Goal: Information Seeking & Learning: Find specific fact

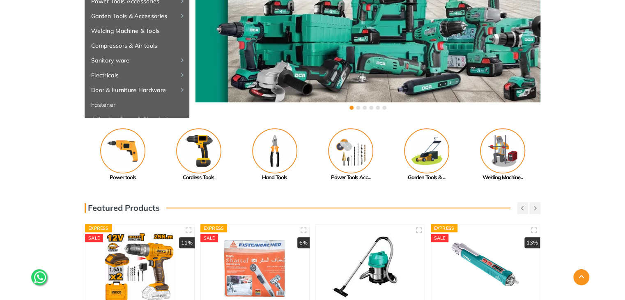
scroll to position [127, 0]
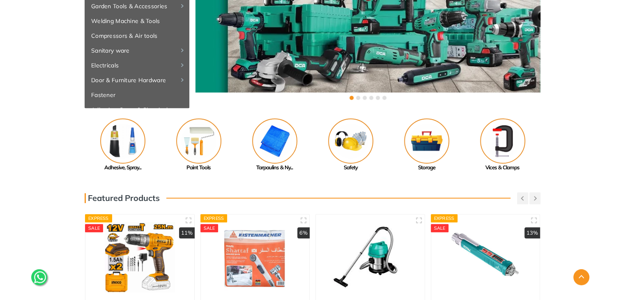
drag, startPoint x: 180, startPoint y: 163, endPoint x: 582, endPoint y: 107, distance: 405.3
drag, startPoint x: 207, startPoint y: 141, endPoint x: 527, endPoint y: 117, distance: 321.4
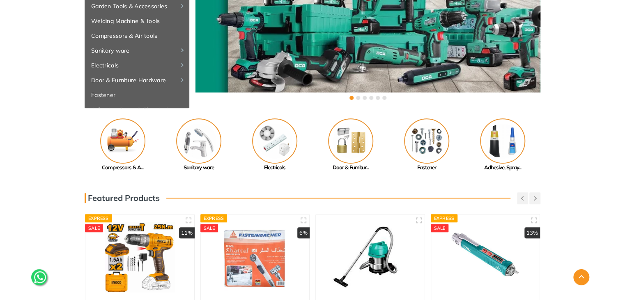
drag, startPoint x: 207, startPoint y: 145, endPoint x: 592, endPoint y: 97, distance: 387.9
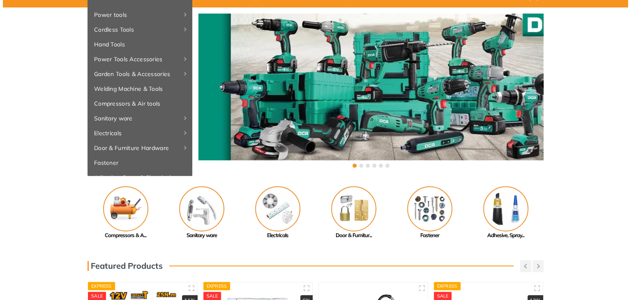
scroll to position [0, 0]
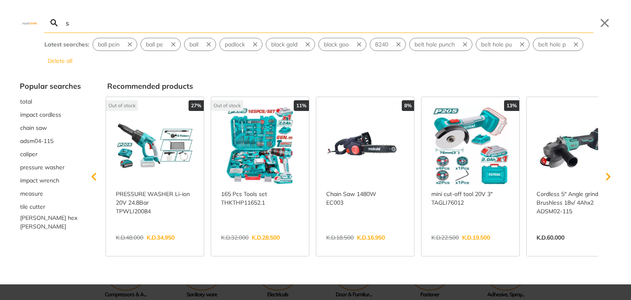
type input "s"
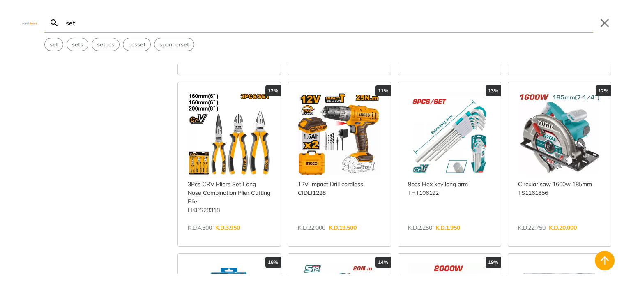
scroll to position [1126, 0]
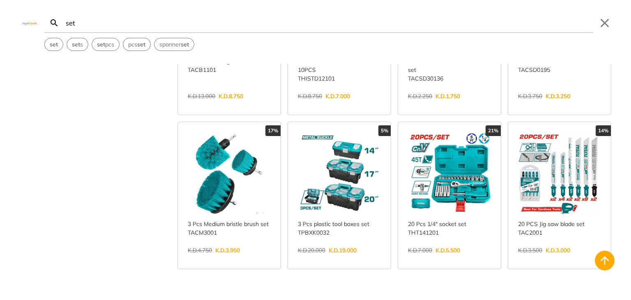
scroll to position [452, 0]
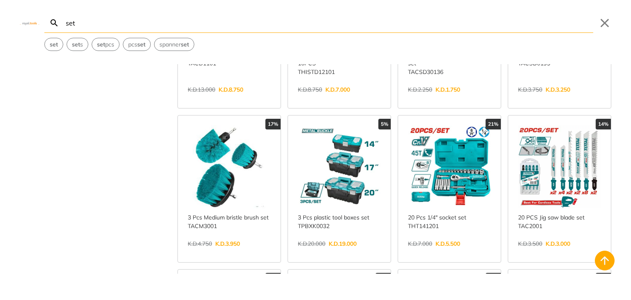
type input "set"
click at [448, 252] on link "View more →" at bounding box center [449, 252] width 83 height 0
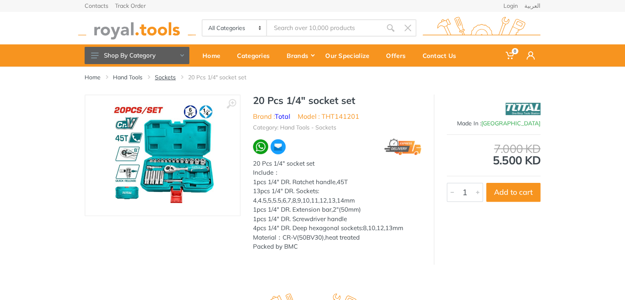
type input "set"
click at [172, 78] on link "Sockets" at bounding box center [165, 77] width 21 height 8
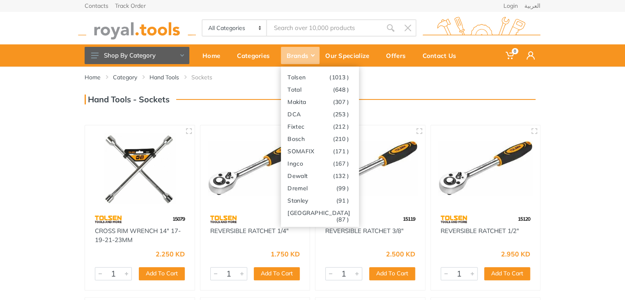
click at [288, 55] on div "Brands" at bounding box center [300, 55] width 39 height 17
click at [295, 134] on link "Bosch (210 )" at bounding box center [320, 138] width 78 height 12
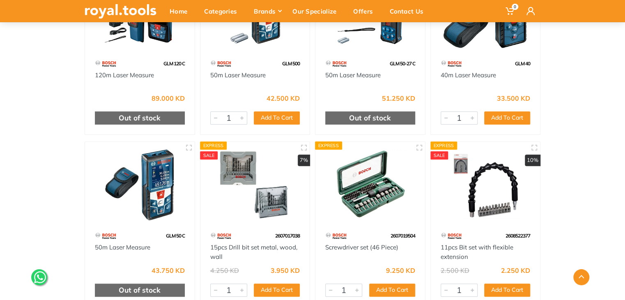
scroll to position [3343, 0]
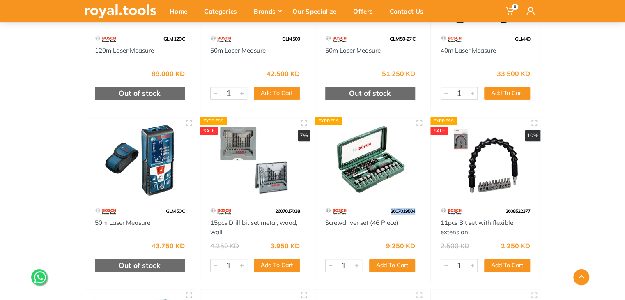
drag, startPoint x: 422, startPoint y: 208, endPoint x: 384, endPoint y: 209, distance: 38.2
click at [384, 209] on div "2607019504" at bounding box center [371, 211] width 110 height 14
copy span "2607019504"
